Goal: Transaction & Acquisition: Download file/media

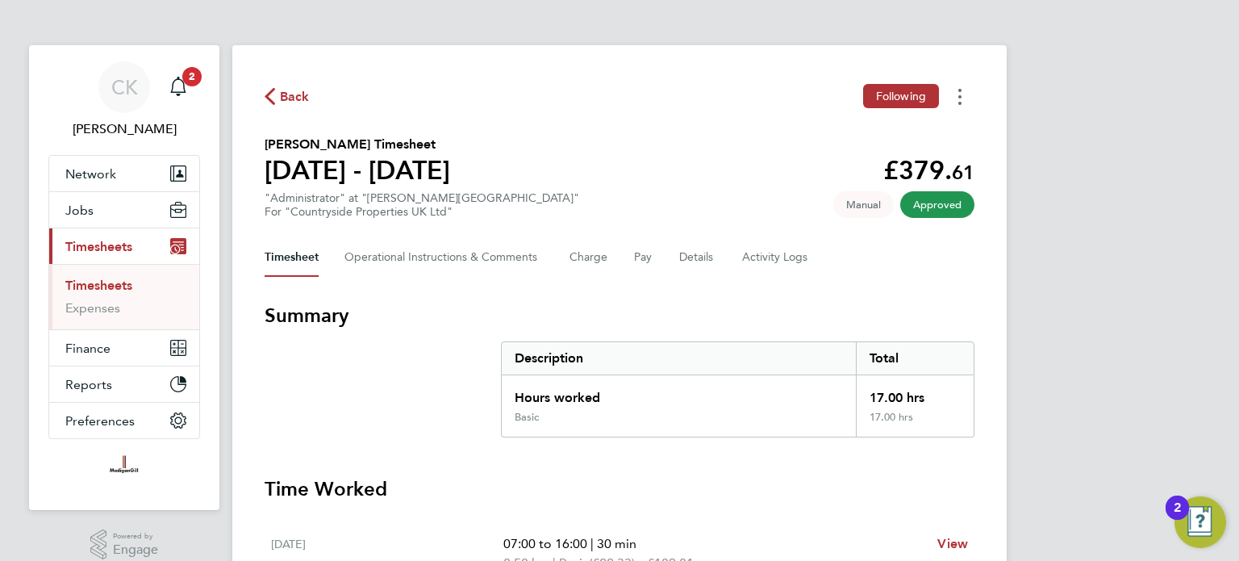
click at [967, 99] on button "Timesheets Menu" at bounding box center [960, 96] width 29 height 25
click at [851, 135] on link "Download timesheet" at bounding box center [878, 132] width 194 height 32
click at [677, 182] on section "[PERSON_NAME] Timesheet [DATE] - [DATE] £379. 61 "Administrator" at "[PERSON_NA…" at bounding box center [620, 177] width 710 height 84
click at [284, 98] on span "Back" at bounding box center [295, 96] width 30 height 19
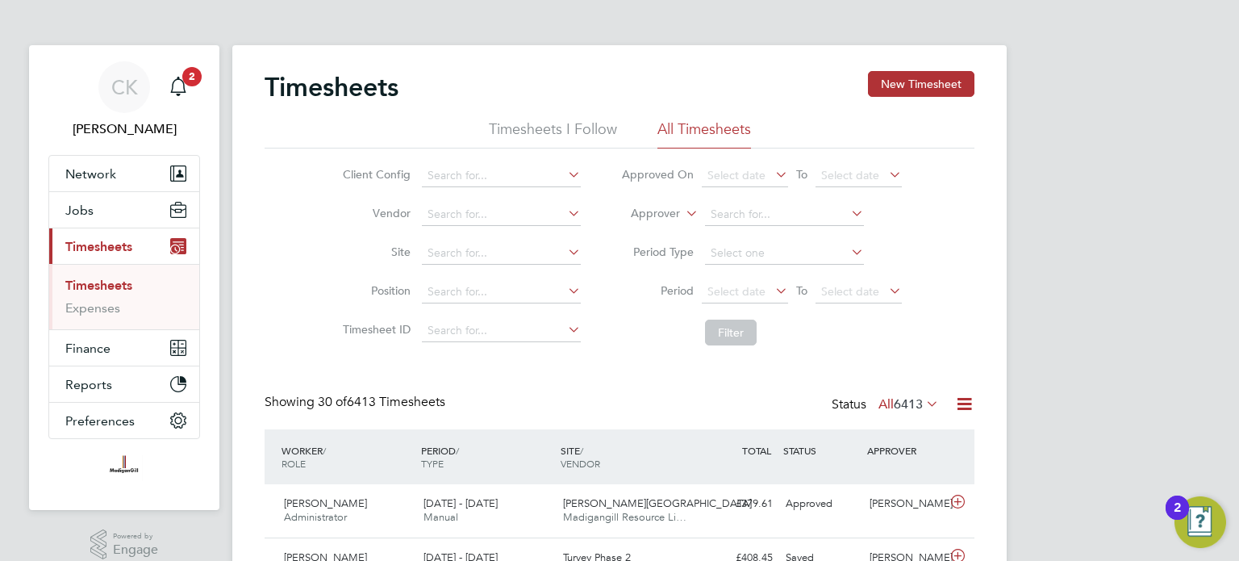
click at [701, 127] on li "All Timesheets" at bounding box center [705, 133] width 94 height 29
click at [772, 291] on icon at bounding box center [772, 290] width 0 height 23
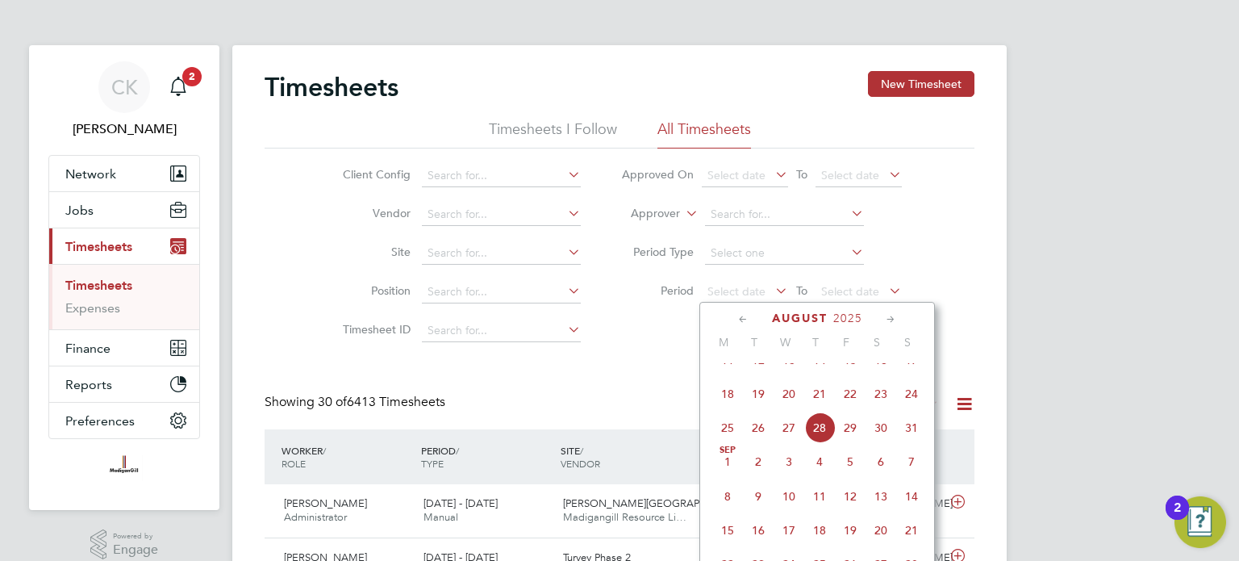
click at [729, 409] on span "18" at bounding box center [727, 393] width 31 height 31
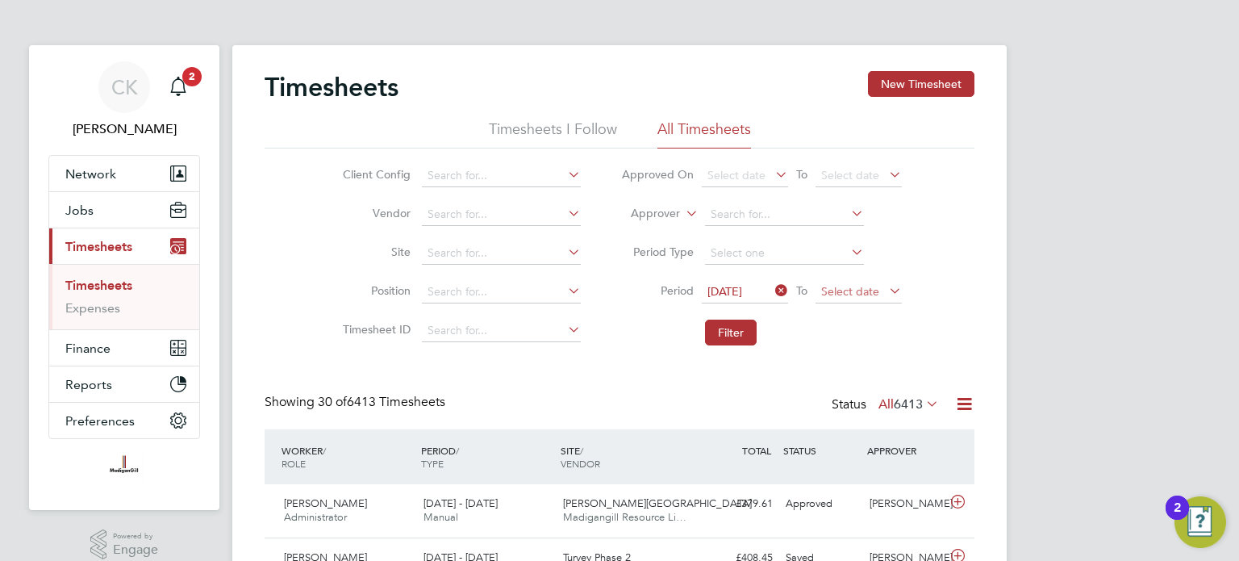
click at [875, 294] on span "Select date" at bounding box center [850, 291] width 58 height 15
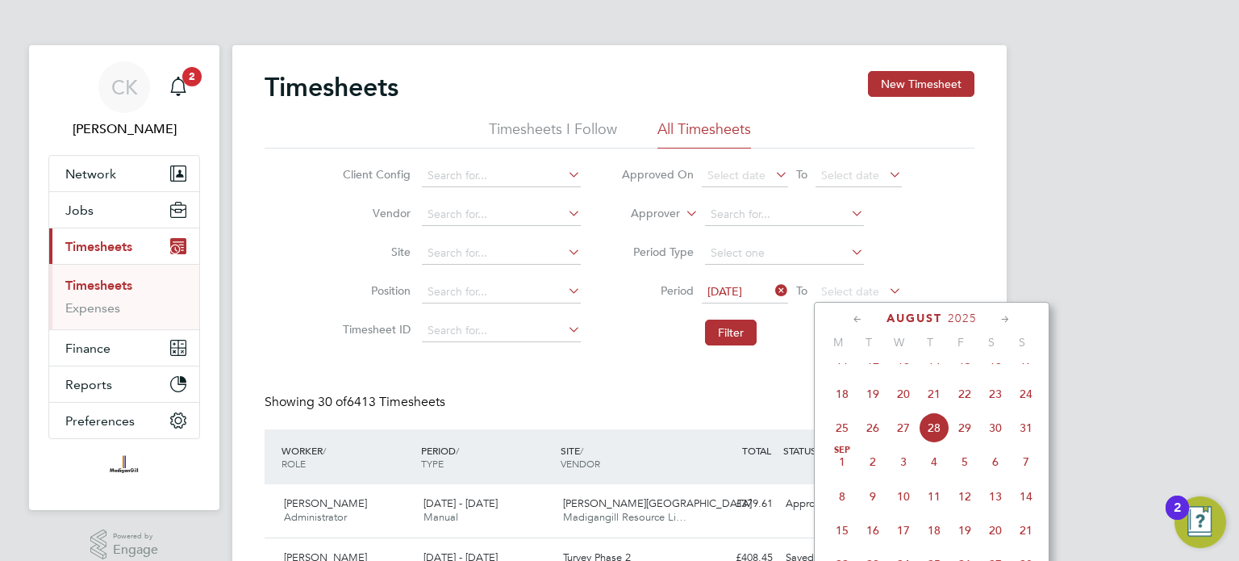
click at [1027, 407] on span "24" at bounding box center [1026, 393] width 31 height 31
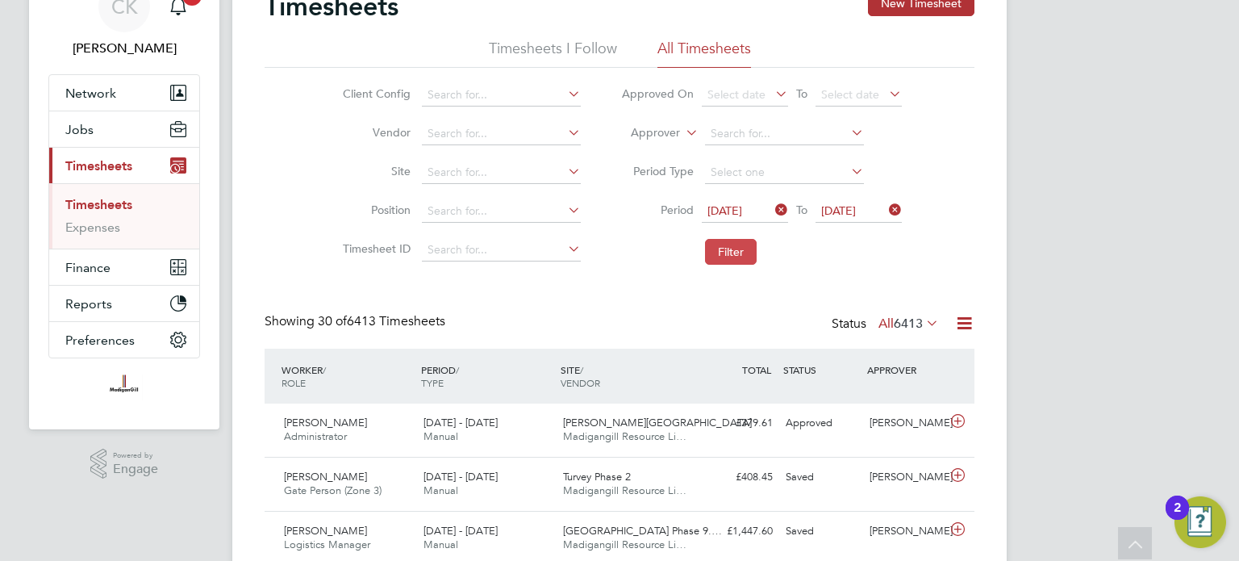
click at [735, 254] on button "Filter" at bounding box center [731, 252] width 52 height 26
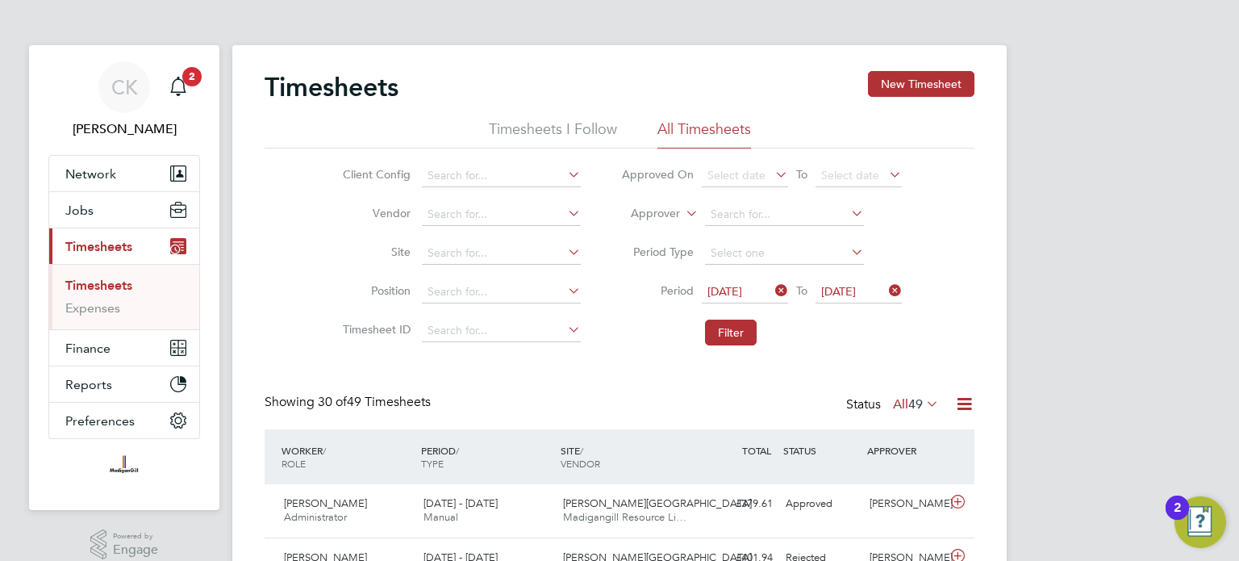
click at [967, 406] on icon at bounding box center [964, 404] width 20 height 20
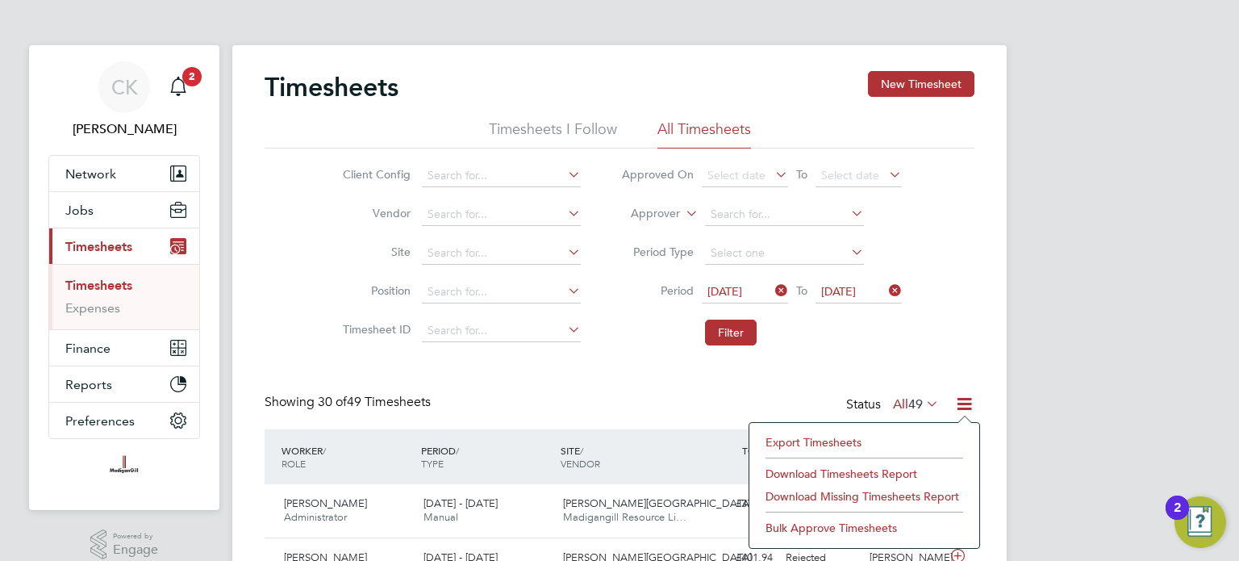
click at [838, 441] on li "Export Timesheets" at bounding box center [865, 442] width 214 height 23
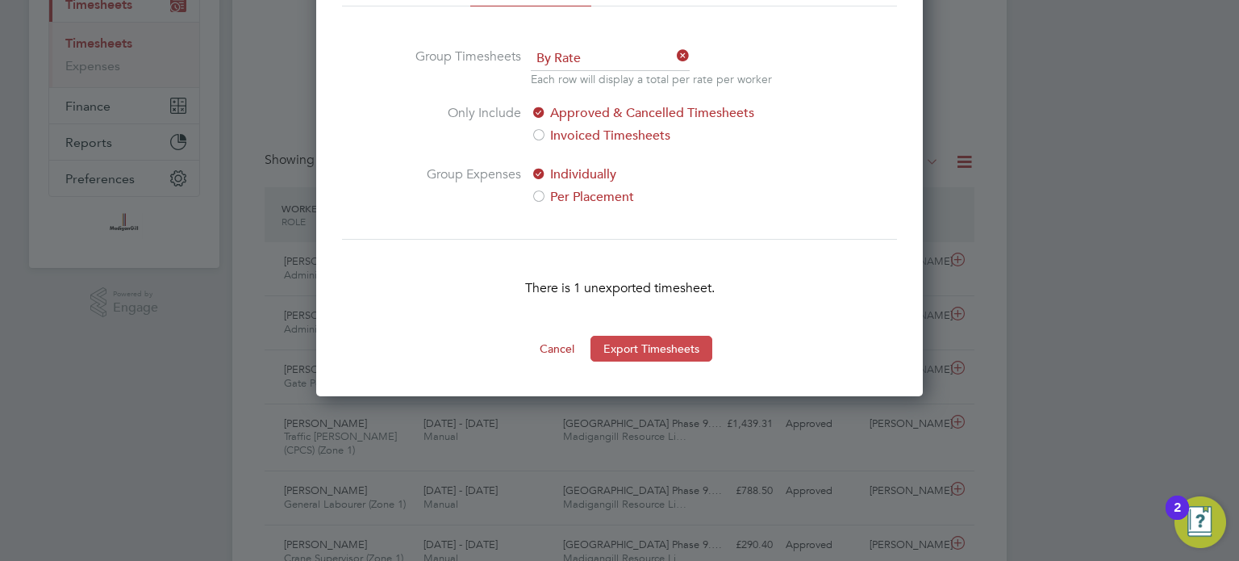
click at [650, 339] on button "Export Timesheets" at bounding box center [652, 349] width 122 height 26
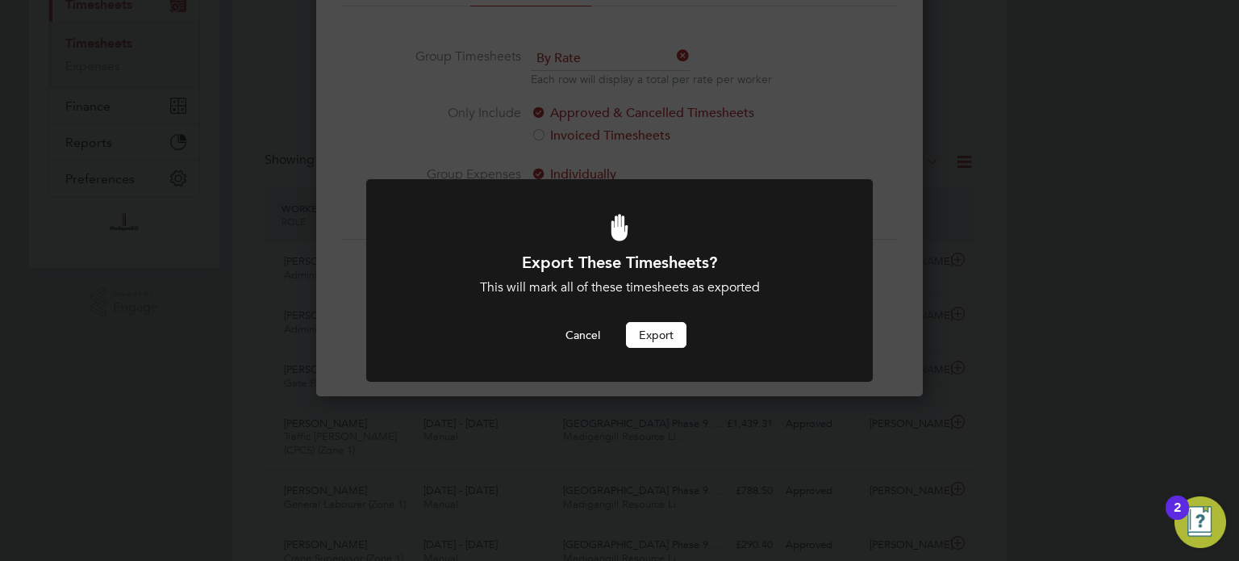
click at [654, 328] on button "Export" at bounding box center [656, 335] width 61 height 26
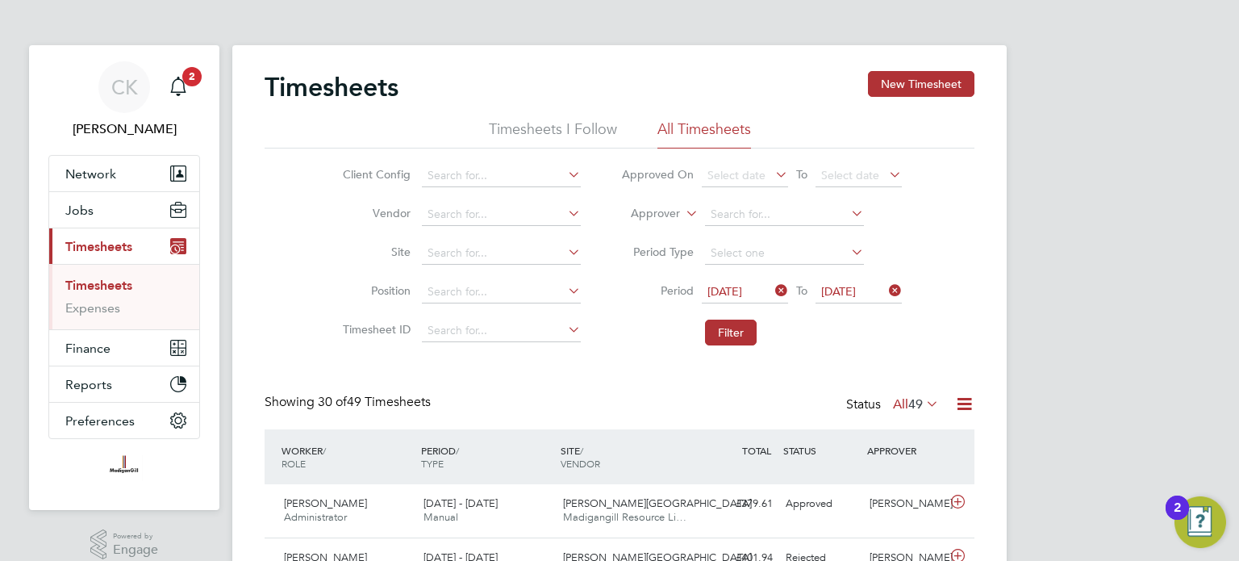
drag, startPoint x: 768, startPoint y: 400, endPoint x: 783, endPoint y: 403, distance: 14.7
drag, startPoint x: 783, startPoint y: 403, endPoint x: 1088, endPoint y: 306, distance: 320.0
